Goal: Task Accomplishment & Management: Manage account settings

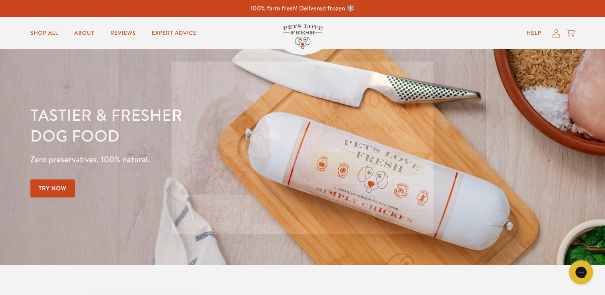
click at [392, 194] on button "NO" at bounding box center [368, 197] width 114 height 27
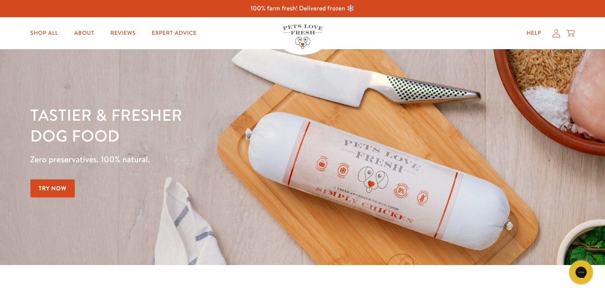
click at [556, 36] on icon at bounding box center [556, 33] width 8 height 8
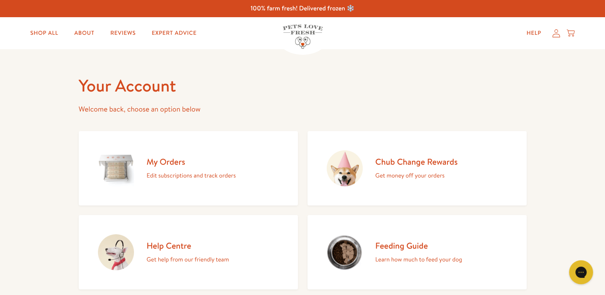
click at [153, 161] on h2 "My Orders" at bounding box center [191, 161] width 89 height 11
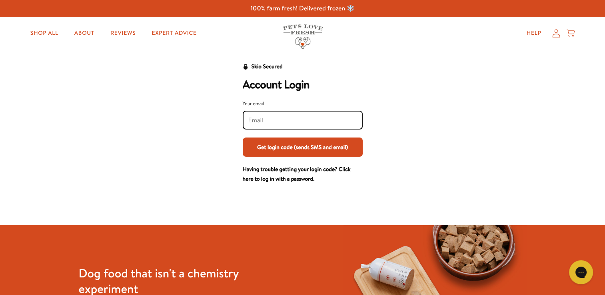
click at [264, 132] on div "Your email Get login code (sends SMS and email)" at bounding box center [303, 128] width 120 height 57
click at [252, 122] on input "Your email" at bounding box center [302, 120] width 109 height 9
type input "[EMAIL_ADDRESS][DOMAIN_NAME]"
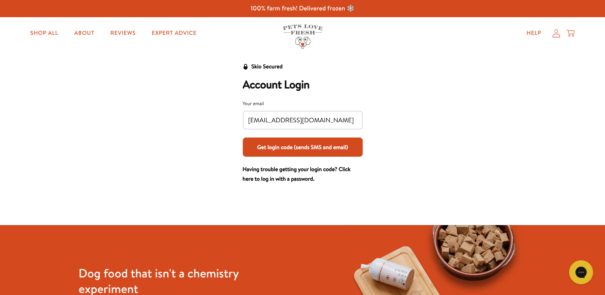
click at [287, 146] on button "Get login code (sends SMS and email)" at bounding box center [303, 147] width 120 height 19
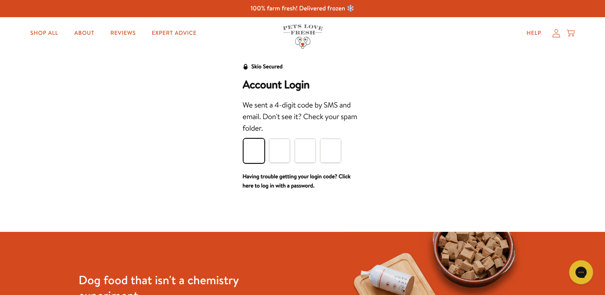
type input "2"
type input "1"
type input "8"
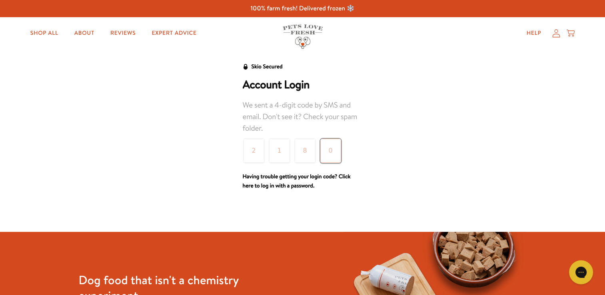
type input "0"
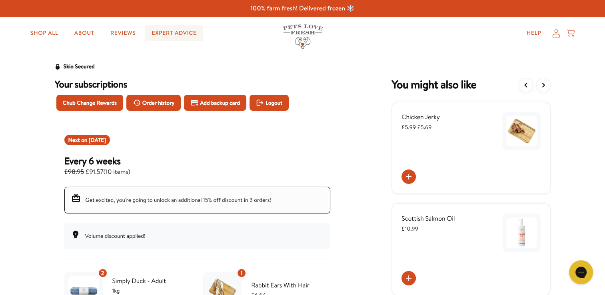
click at [164, 34] on link "Expert Advice" at bounding box center [174, 33] width 58 height 16
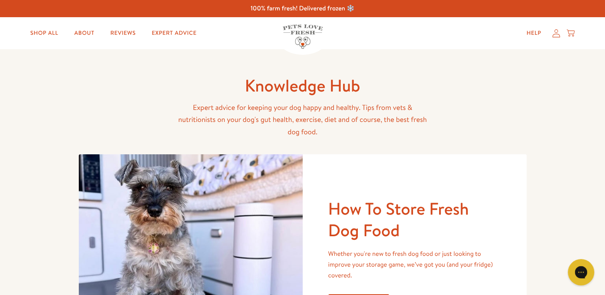
click at [580, 274] on icon "Gorgias live chat" at bounding box center [581, 272] width 9 height 9
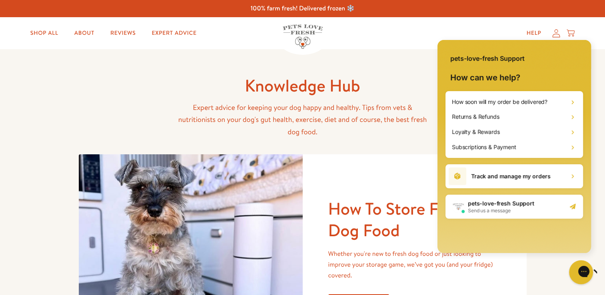
click at [479, 178] on h1 "Track and manage my orders" at bounding box center [510, 176] width 79 height 8
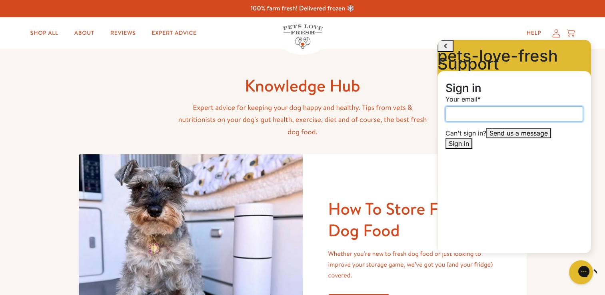
click at [452, 114] on input "Your email" at bounding box center [515, 113] width 138 height 15
type input "e.haughie291@hotmail.com"
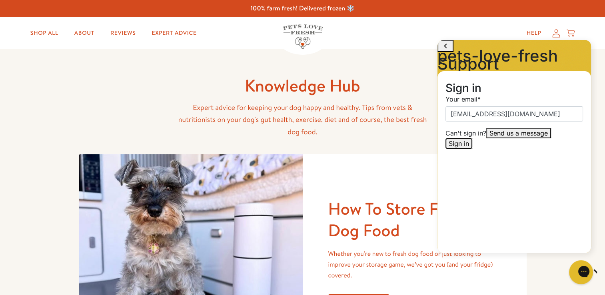
click at [472, 149] on button "Sign in" at bounding box center [459, 143] width 27 height 10
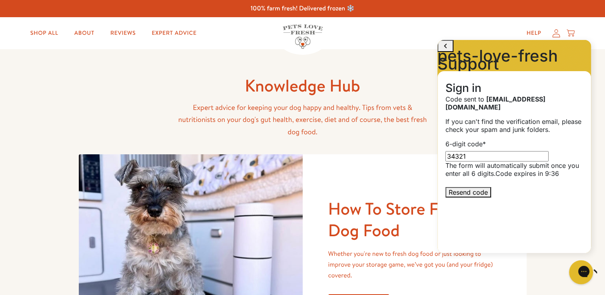
type input "343214"
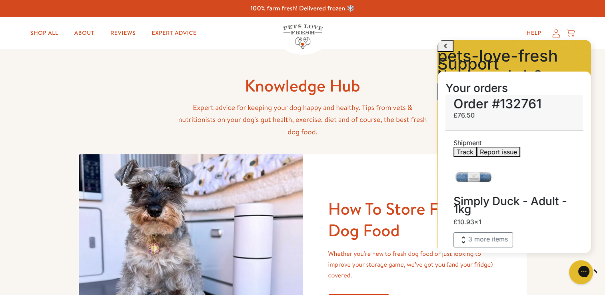
click at [474, 92] on icon at bounding box center [469, 88] width 7 height 7
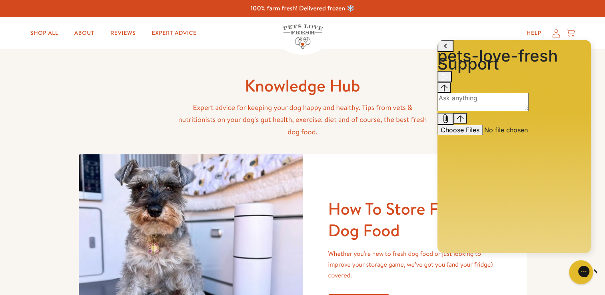
click at [471, 111] on textarea "live chat message input" at bounding box center [483, 102] width 91 height 18
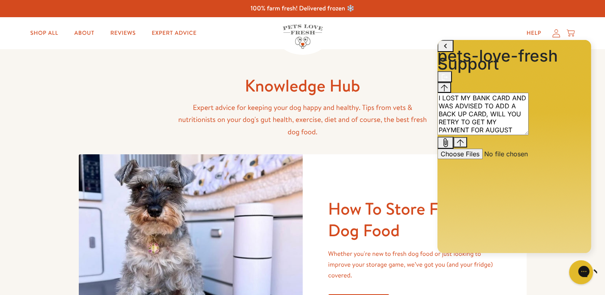
type textarea "I LOST MY BANK CARD AND WAS ADVISED TO ADD A BACK UP CARD, WILL YOU RETRY TO GE…"
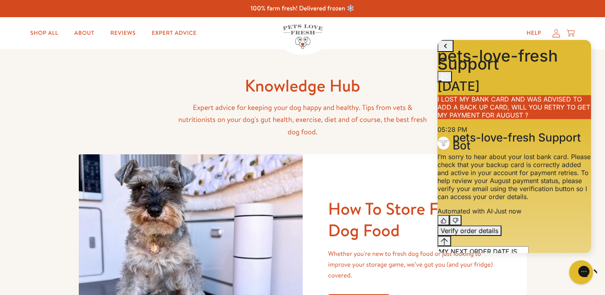
type textarea "MY NEXT ORDER DATE IS SHOWING OCTOBER, THIS HAPPENED BEFORE AND I RE ORDERED TH…"
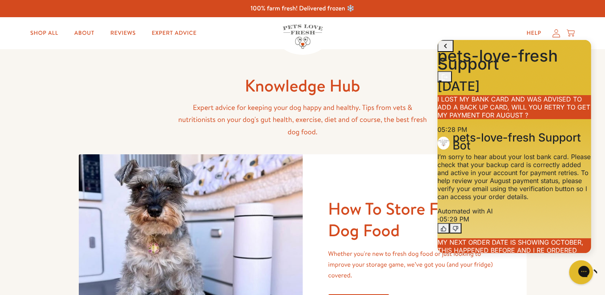
scroll to position [160, 0]
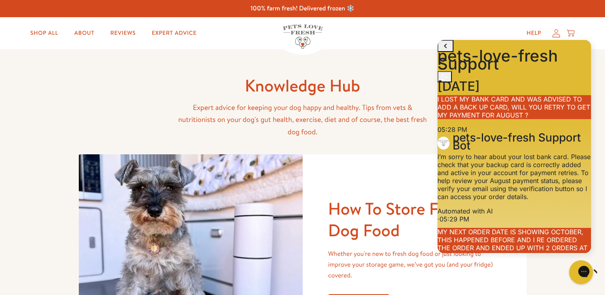
type textarea "WHERE DO I FIND THE VERIFICATION BUTTON, I HAVE ALREADY VERIFIED MY EMAIL WHEN …"
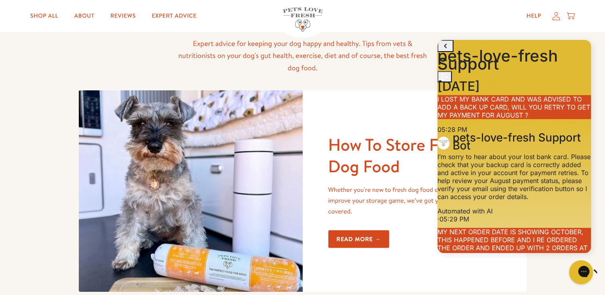
scroll to position [375, 0]
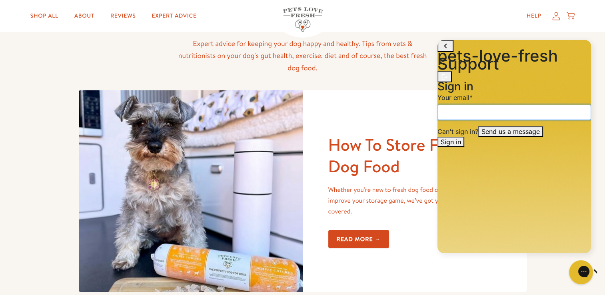
click at [468, 114] on input "email" at bounding box center [515, 112] width 154 height 15
type input "e.haughie291@hotmail.com"
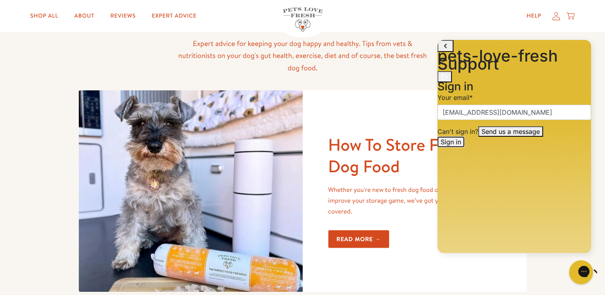
click at [464, 147] on button "Sign in" at bounding box center [451, 142] width 27 height 10
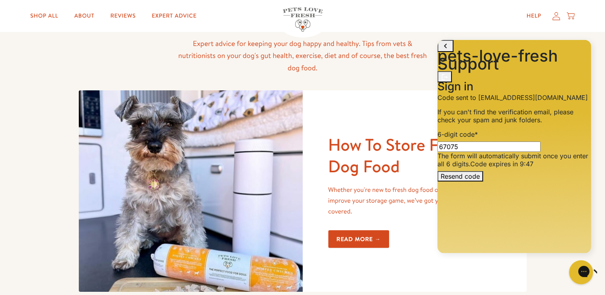
type input "670753"
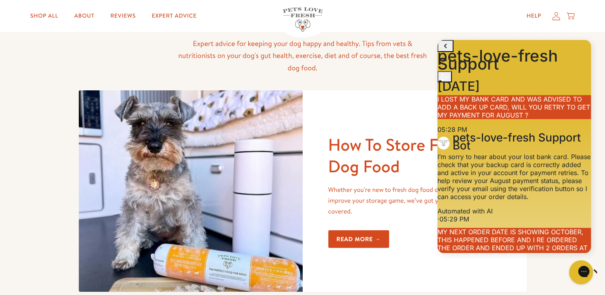
scroll to position [573, 0]
drag, startPoint x: 588, startPoint y: 208, endPoint x: 1032, endPoint y: 269, distance: 448.1
type textarea "I HAVE UPDATED MY BACK UP CARD, HOW DO I UPDATE MY MAIN CARD DETAILS AS I NOW H…"
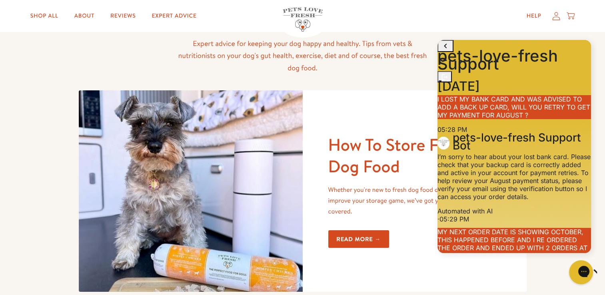
click at [553, 18] on icon at bounding box center [557, 16] width 8 height 8
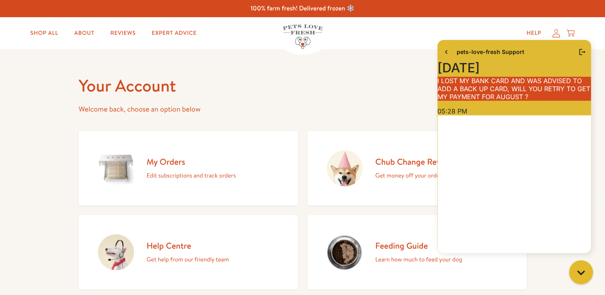
scroll to position [632, 0]
click at [205, 165] on h2 "My Orders" at bounding box center [191, 161] width 89 height 11
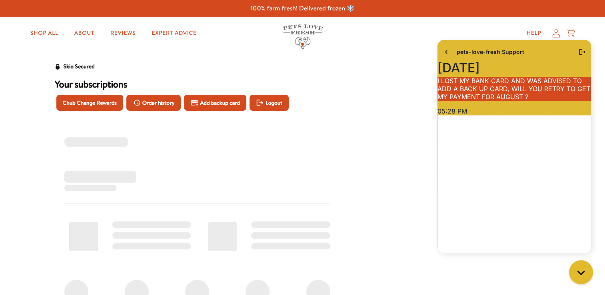
scroll to position [632, 0]
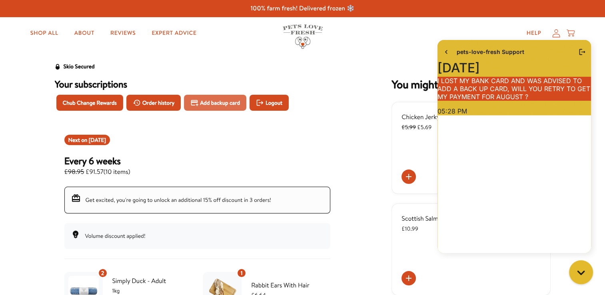
click at [206, 103] on span "Add backup card" at bounding box center [220, 102] width 40 height 9
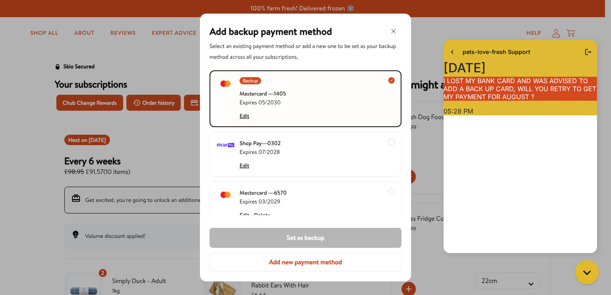
click at [248, 260] on button "Add new payment method" at bounding box center [306, 262] width 192 height 19
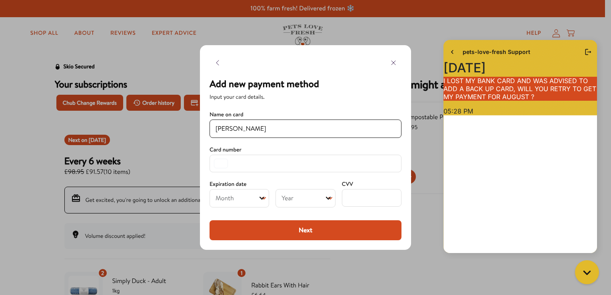
type input "[PERSON_NAME]"
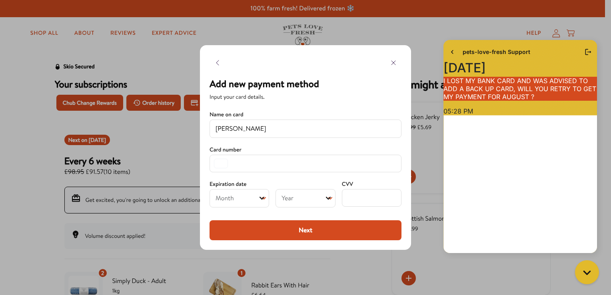
click at [262, 198] on icon "Open" at bounding box center [262, 198] width 5 height 3
click at [261, 198] on icon "Open" at bounding box center [262, 198] width 5 height 3
click at [264, 196] on select "Month 01 02 03 04 05 06 07 08 09 10 11 12" at bounding box center [240, 198] width 60 height 18
select select "08"
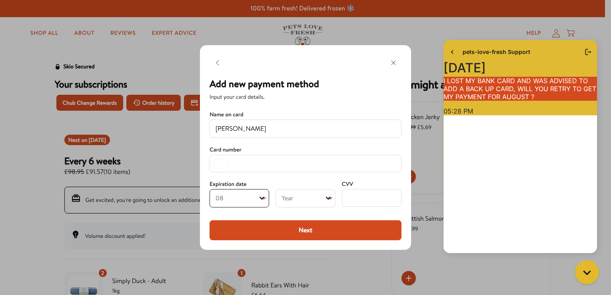
click at [210, 189] on select "Month 01 02 03 04 05 06 07 08 09 10 11 12" at bounding box center [240, 198] width 60 height 18
click at [326, 198] on icon "Open" at bounding box center [328, 198] width 5 height 5
click at [330, 198] on icon "Open" at bounding box center [328, 198] width 5 height 5
click at [327, 197] on icon "Open" at bounding box center [328, 198] width 5 height 5
click at [308, 200] on select "Year [DATE] 2026 2027 2028 2029 2030 2031 2032 2033 2034 2035 2036 2037 2038 20…" at bounding box center [306, 198] width 60 height 18
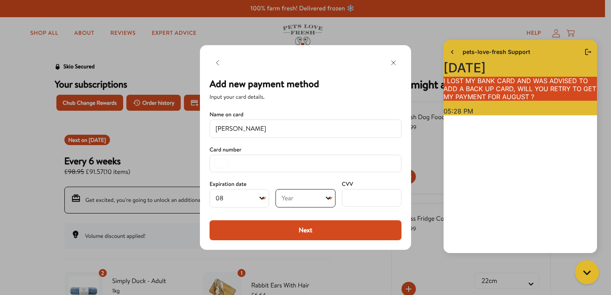
select select "2029"
click at [276, 189] on select "Year [DATE] 2026 2027 2028 2029 2030 2031 2032 2033 2034 2035 2036 2037 2038 20…" at bounding box center [306, 198] width 60 height 18
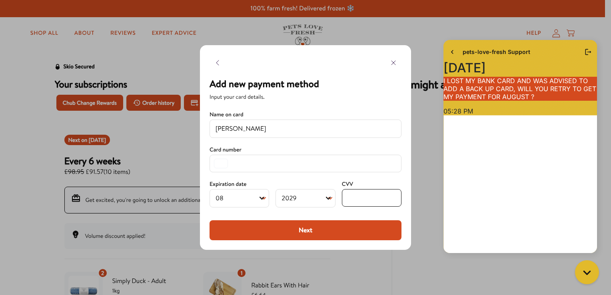
click at [332, 234] on button "Next" at bounding box center [306, 230] width 192 height 20
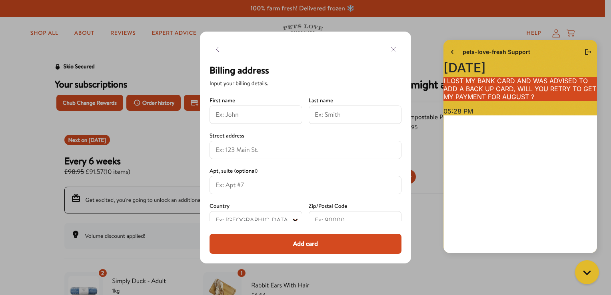
click at [225, 117] on input at bounding box center [256, 115] width 81 height 10
type input "[PERSON_NAME]"
type input "Barral"
type input "[STREET_ADDRESS]"
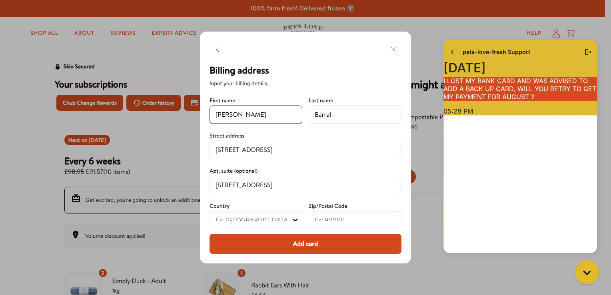
select select "[GEOGRAPHIC_DATA]"
type input "G76 [DATE]"
type input "[GEOGRAPHIC_DATA]"
click at [267, 107] on div "[PERSON_NAME]" at bounding box center [256, 115] width 93 height 18
drag, startPoint x: 263, startPoint y: 112, endPoint x: 178, endPoint y: 103, distance: 85.6
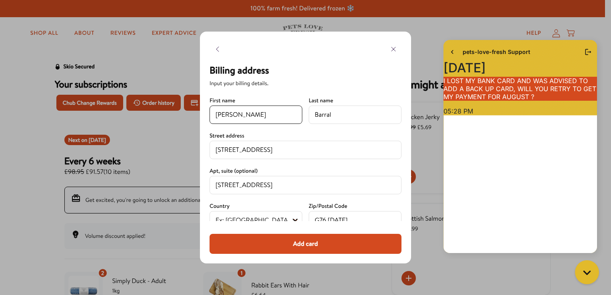
click at [178, 103] on div "Billing address Input your billing details. Name on card [PERSON_NAME] Card num…" at bounding box center [305, 147] width 611 height 295
click at [178, 103] on div at bounding box center [305, 147] width 611 height 295
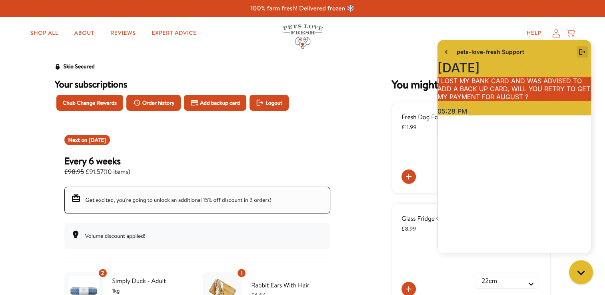
click at [581, 52] on icon "Log out" at bounding box center [582, 52] width 8 height 8
